Goal: Task Accomplishment & Management: Manage account settings

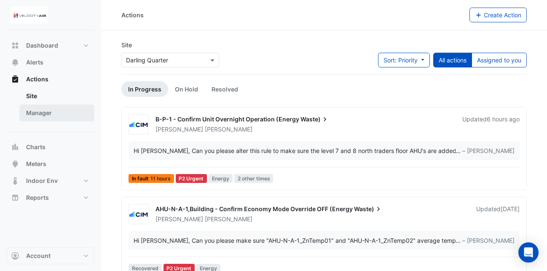
click at [37, 109] on link "Manager" at bounding box center [56, 112] width 75 height 17
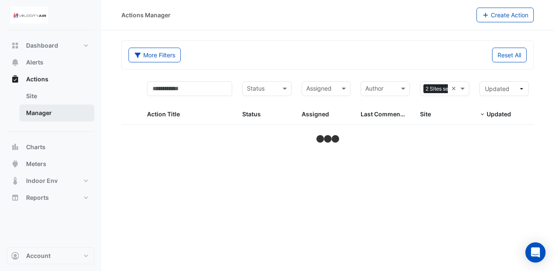
select select "**"
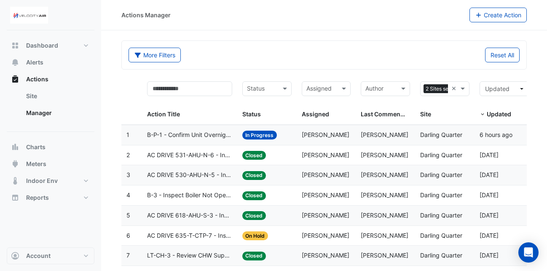
click at [339, 87] on div "Assigned" at bounding box center [326, 88] width 49 height 15
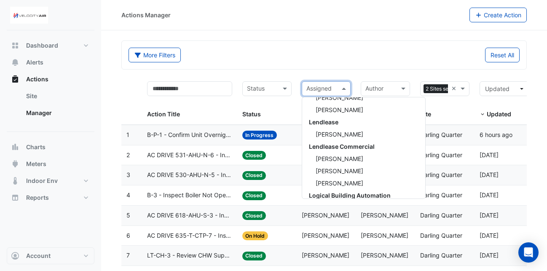
scroll to position [419, 0]
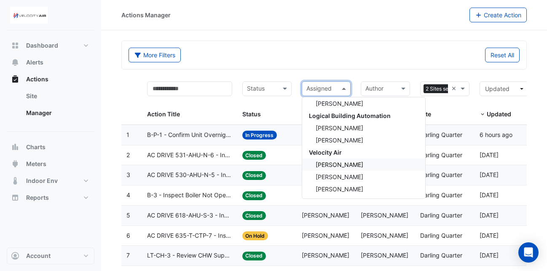
click at [337, 166] on span "[PERSON_NAME]" at bounding box center [339, 164] width 48 height 7
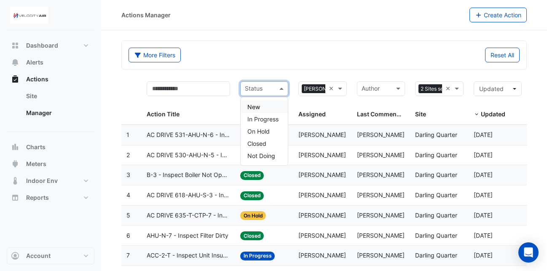
click at [280, 87] on span at bounding box center [282, 89] width 11 height 10
click at [269, 118] on span "In Progress" at bounding box center [262, 118] width 31 height 7
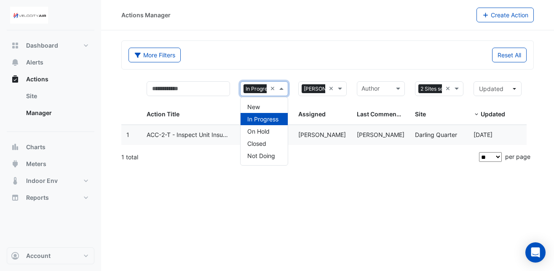
click at [281, 88] on span at bounding box center [282, 89] width 11 height 10
click at [272, 128] on div "On Hold" at bounding box center [263, 131] width 47 height 12
click at [281, 87] on span at bounding box center [282, 89] width 11 height 10
click at [220, 174] on div "Actions Manager Create Action More Filters Reset All Status 2 statuses selected…" at bounding box center [327, 135] width 453 height 271
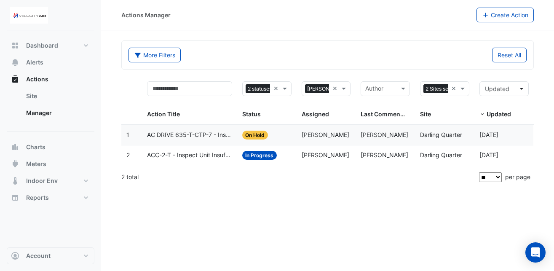
click at [216, 158] on span "ACC-2-T - Inspect Unit Insufficient Cooling" at bounding box center [189, 155] width 85 height 10
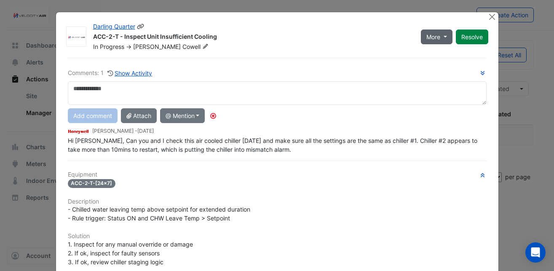
click at [433, 35] on span "More" at bounding box center [433, 36] width 14 height 9
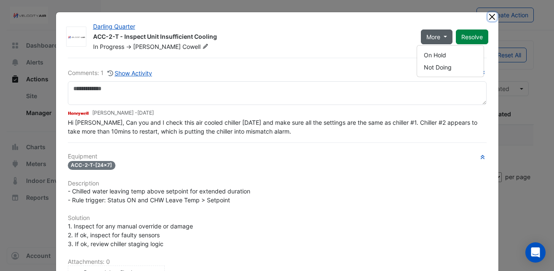
click at [489, 16] on button "Close" at bounding box center [492, 16] width 9 height 9
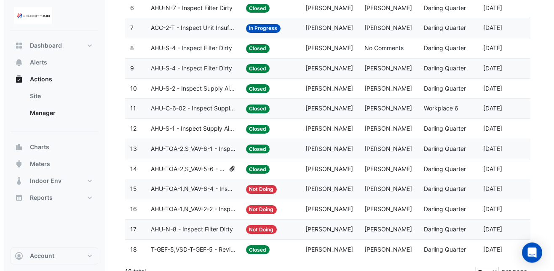
scroll to position [239, 0]
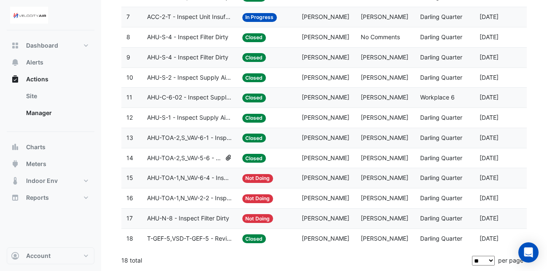
click at [302, 175] on span "[PERSON_NAME]" at bounding box center [326, 177] width 48 height 7
